Goal: Transaction & Acquisition: Purchase product/service

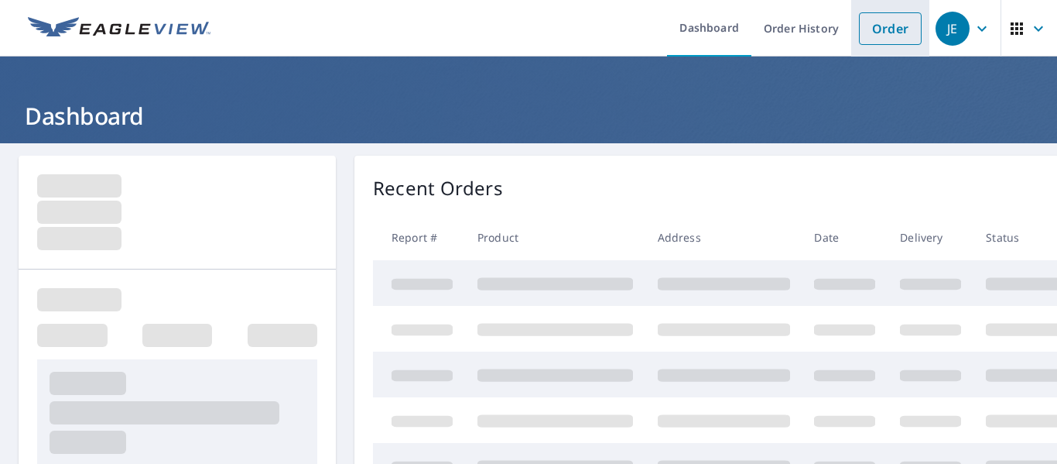
click at [864, 33] on link "Order" at bounding box center [890, 28] width 63 height 33
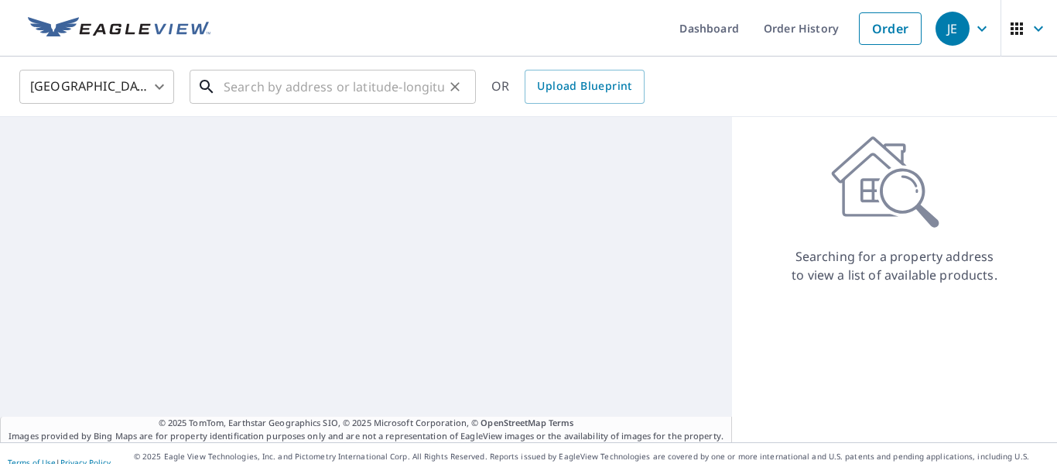
click at [347, 92] on input "text" at bounding box center [334, 86] width 221 height 43
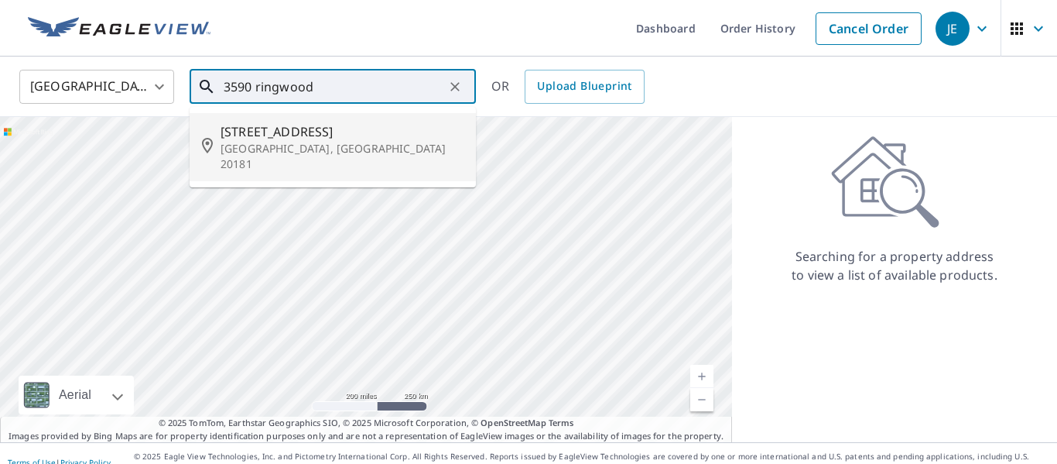
click at [276, 151] on p "[GEOGRAPHIC_DATA], [GEOGRAPHIC_DATA] 20181" at bounding box center [342, 156] width 243 height 31
type input "[STREET_ADDRESS]"
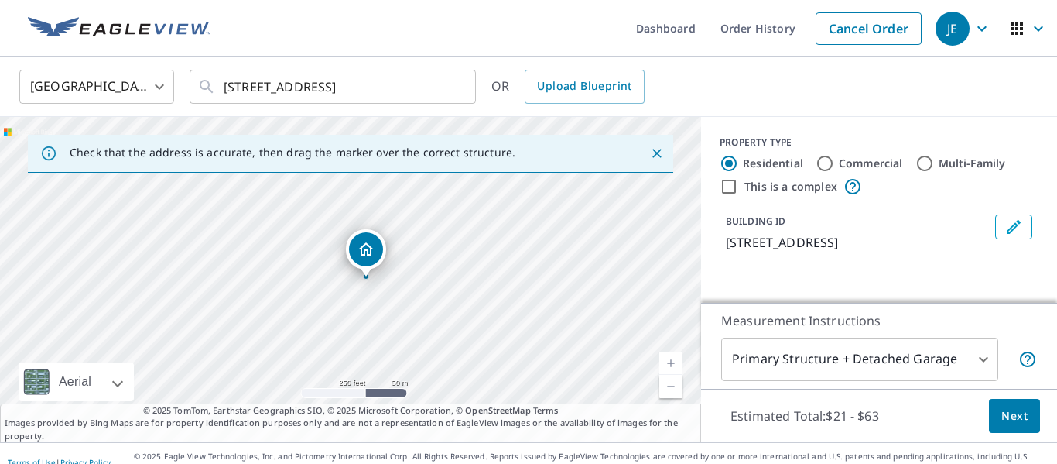
click at [890, 349] on body "JE JE Dashboard Order History Cancel Order JE [GEOGRAPHIC_DATA] US ​ [STREET_AD…" at bounding box center [528, 232] width 1057 height 464
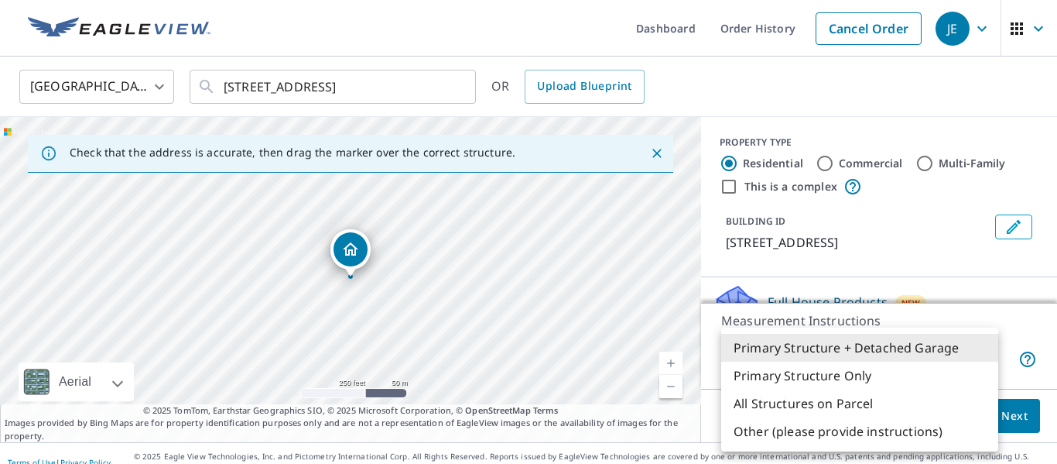
click at [876, 377] on li "Primary Structure Only" at bounding box center [859, 375] width 277 height 28
type input "2"
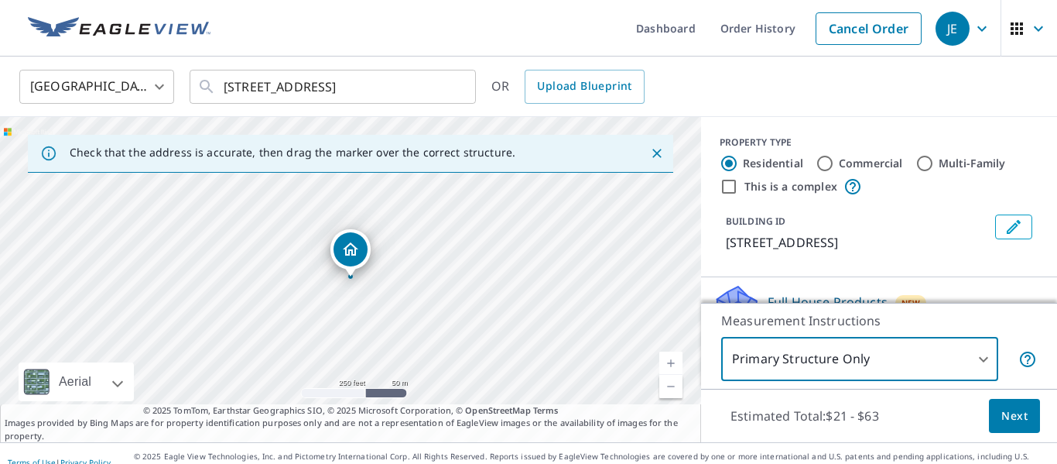
click at [1013, 416] on span "Next" at bounding box center [1014, 415] width 26 height 19
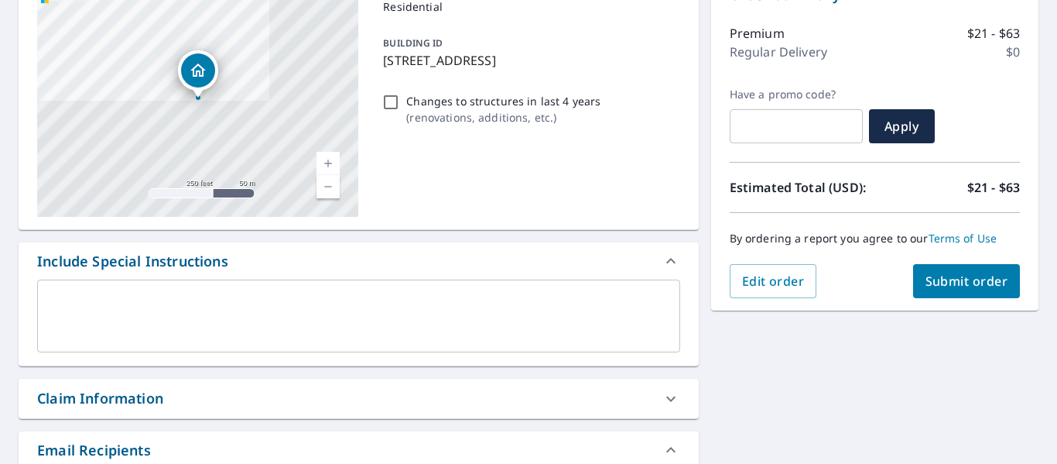
scroll to position [200, 0]
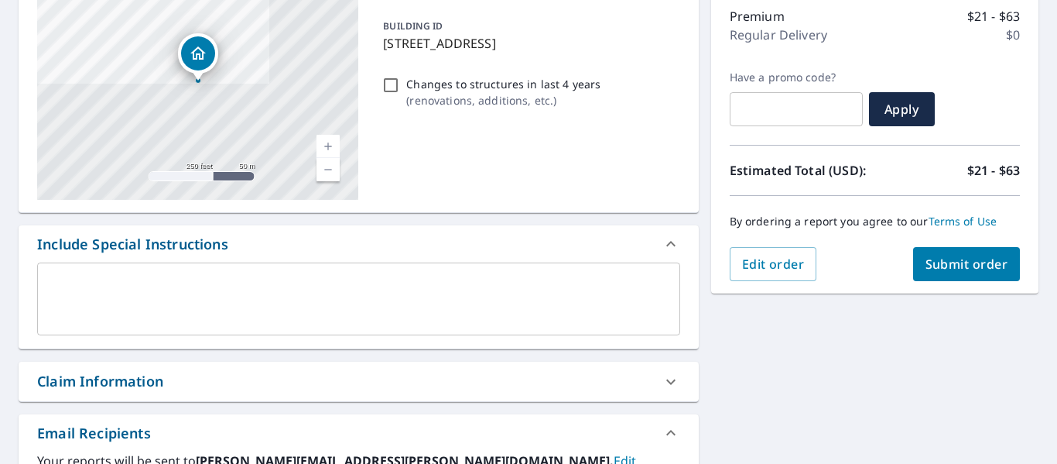
click at [941, 271] on span "Submit order" at bounding box center [967, 263] width 83 height 17
checkbox input "true"
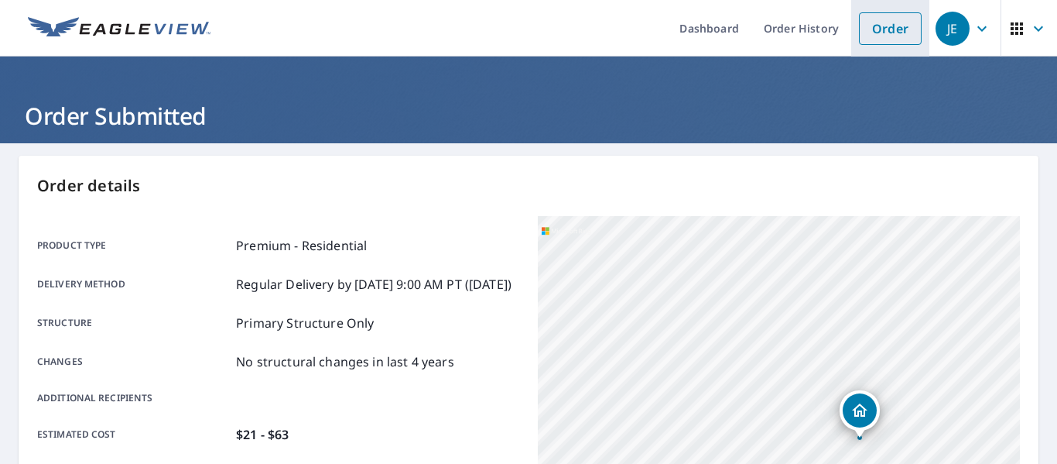
click at [895, 27] on link "Order" at bounding box center [890, 28] width 63 height 33
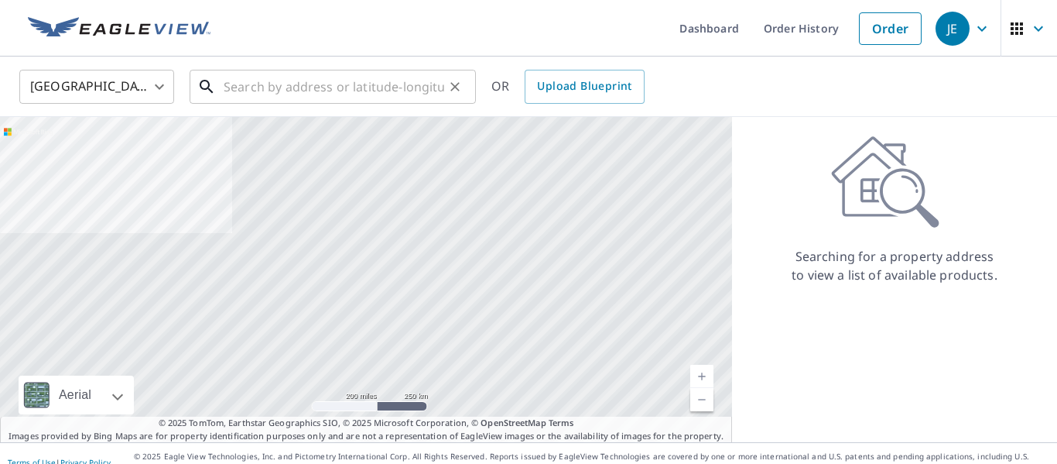
click at [382, 87] on input "text" at bounding box center [334, 86] width 221 height 43
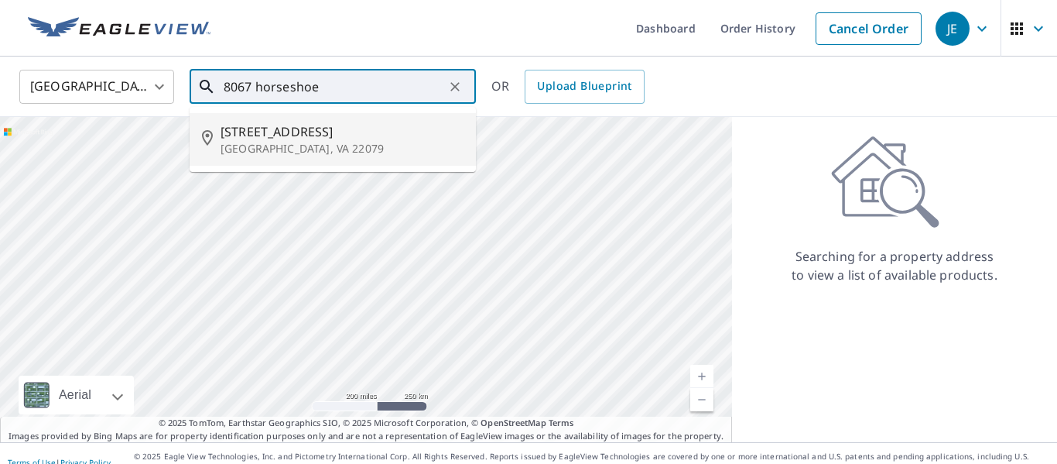
click at [312, 135] on span "[STREET_ADDRESS]" at bounding box center [342, 131] width 243 height 19
type input "[STREET_ADDRESS]"
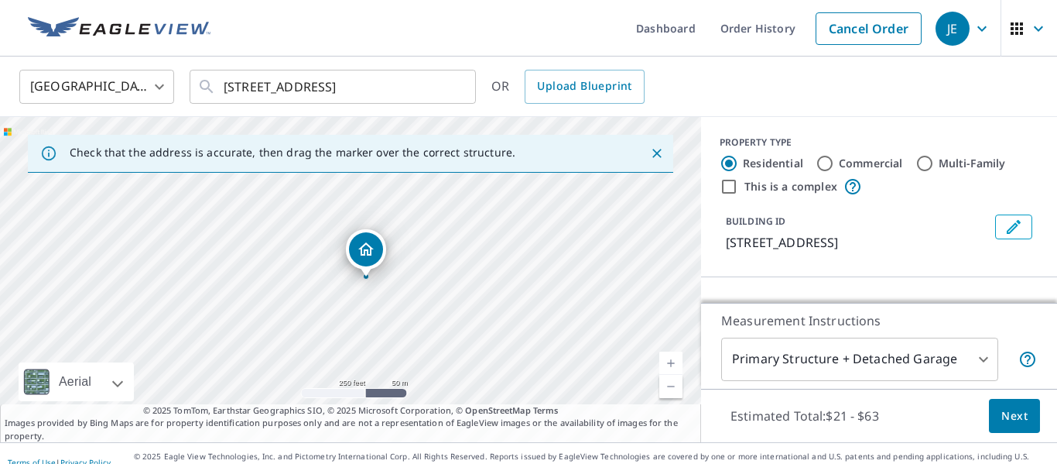
click at [881, 361] on body "JE JE Dashboard Order History Cancel Order JE [GEOGRAPHIC_DATA] US ​ [STREET_AD…" at bounding box center [528, 232] width 1057 height 464
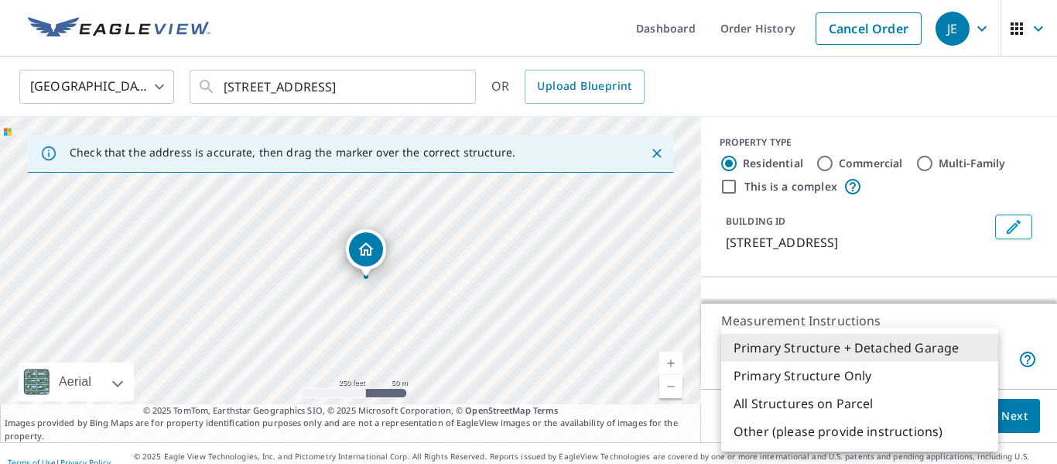
click at [864, 381] on li "Primary Structure Only" at bounding box center [859, 375] width 277 height 28
type input "2"
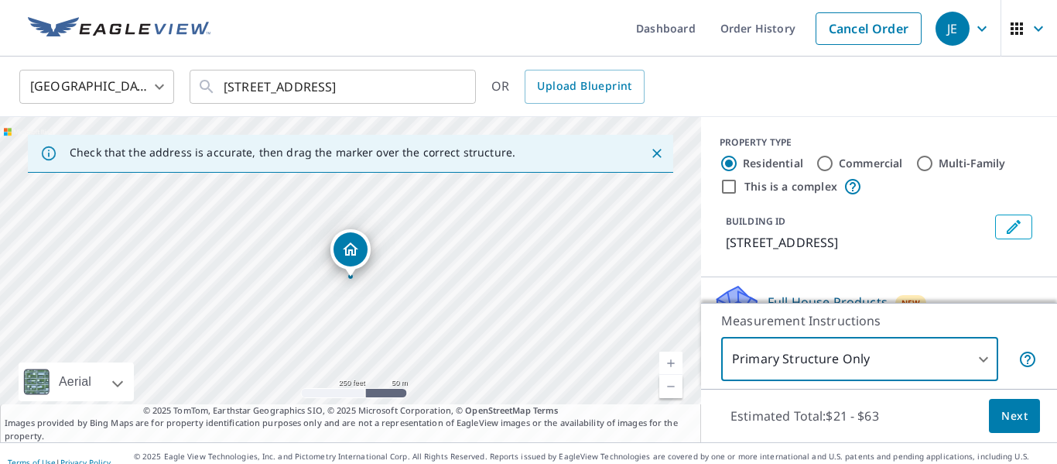
click at [1011, 414] on span "Next" at bounding box center [1014, 415] width 26 height 19
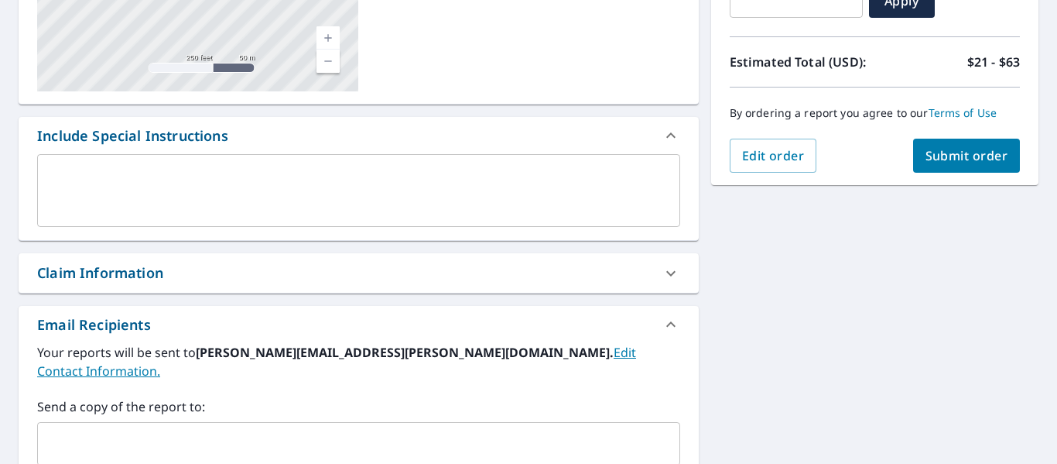
scroll to position [373, 0]
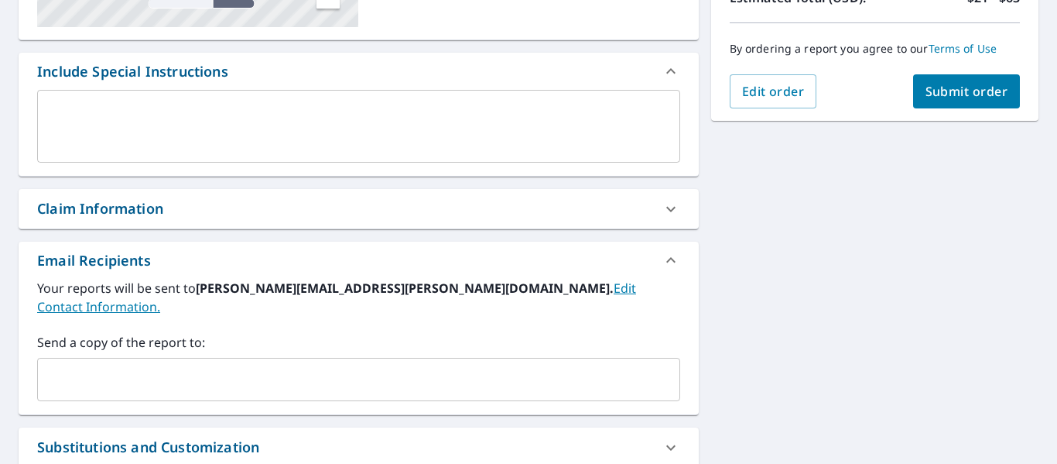
click at [959, 87] on span "Submit order" at bounding box center [967, 91] width 83 height 17
checkbox input "true"
